Goal: Task Accomplishment & Management: Complete application form

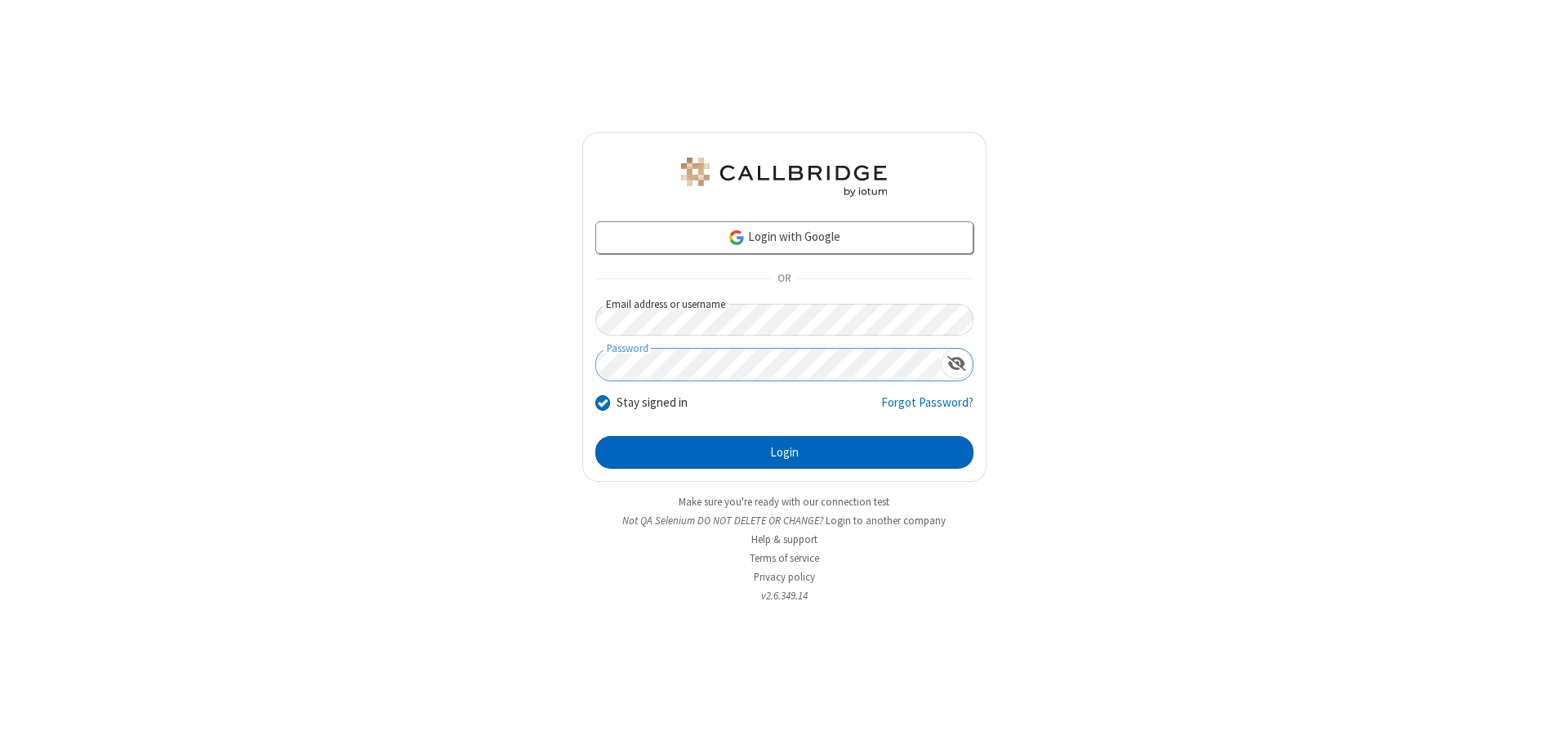
click at [784, 452] on button "Login" at bounding box center [784, 452] width 378 height 33
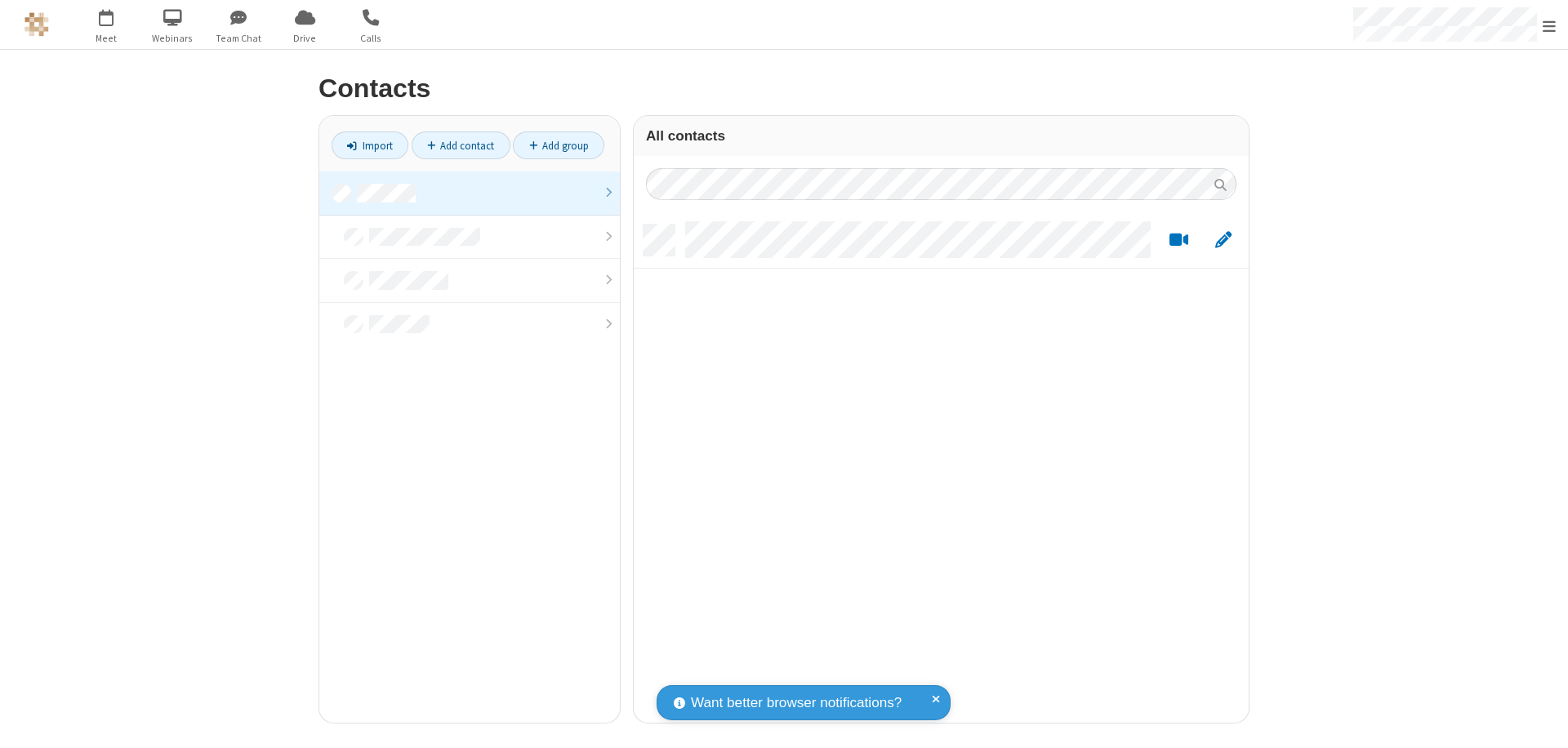
click at [461, 145] on link "Add contact" at bounding box center [461, 145] width 99 height 28
